Goal: Task Accomplishment & Management: Use online tool/utility

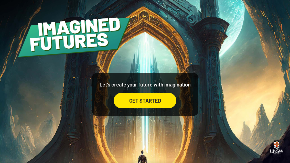
click at [151, 107] on div "GET STARTED" at bounding box center [145, 100] width 63 height 15
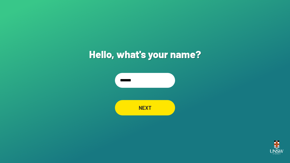
click at [156, 88] on input "*******" at bounding box center [145, 80] width 60 height 15
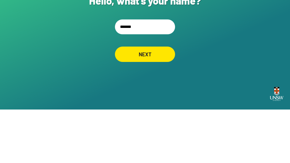
click at [131, 73] on input "*******" at bounding box center [145, 80] width 60 height 15
type input "*"
click at [167, 100] on div "NEXT" at bounding box center [145, 107] width 60 height 15
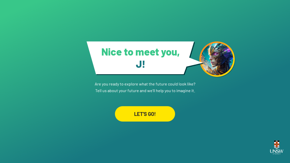
click at [161, 122] on div "LET'S GO!" at bounding box center [145, 113] width 60 height 15
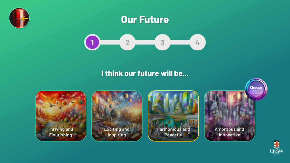
click at [66, 127] on div "Thriving and Flourishing" at bounding box center [61, 116] width 50 height 50
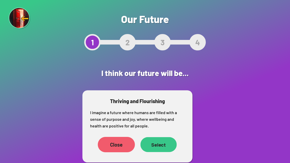
click at [158, 146] on div "Select" at bounding box center [158, 144] width 36 height 15
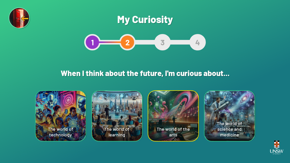
click at [66, 112] on div "The world of technology" at bounding box center [61, 116] width 50 height 50
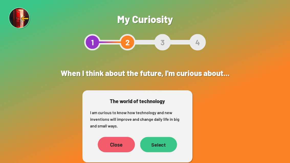
click at [155, 147] on div "Select" at bounding box center [158, 144] width 37 height 15
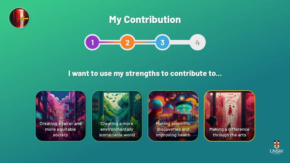
click at [103, 123] on div "Creating a more environmentally sustainable world" at bounding box center [117, 116] width 50 height 50
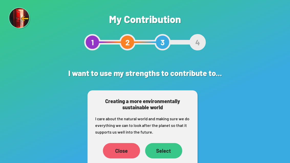
click at [164, 151] on div "Select" at bounding box center [163, 150] width 37 height 15
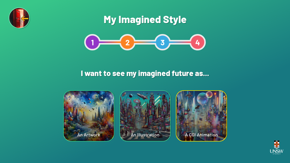
click at [106, 119] on div "An Artwork" at bounding box center [89, 116] width 50 height 50
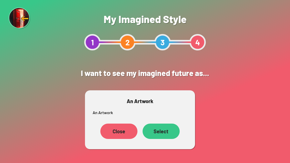
click at [166, 138] on div "Select" at bounding box center [161, 131] width 37 height 15
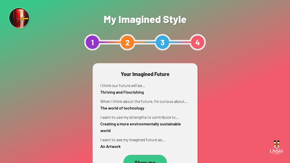
click at [161, 160] on div "Show me" at bounding box center [145, 162] width 44 height 15
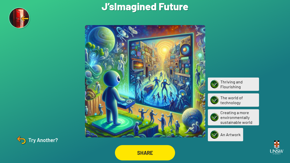
scroll to position [16, 0]
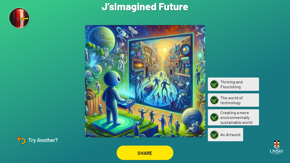
click at [118, 146] on div "SHARE" at bounding box center [145, 153] width 57 height 15
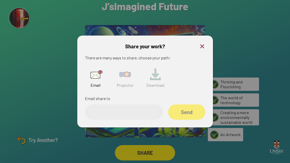
click at [131, 68] on img at bounding box center [125, 74] width 16 height 16
click at [130, 104] on input "text" at bounding box center [124, 111] width 78 height 15
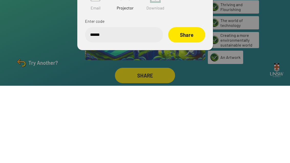
type input "******"
click at [190, 104] on div "Share" at bounding box center [186, 111] width 37 height 15
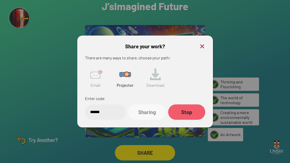
click at [190, 43] on img at bounding box center [202, 46] width 6 height 6
